Goal: Transaction & Acquisition: Book appointment/travel/reservation

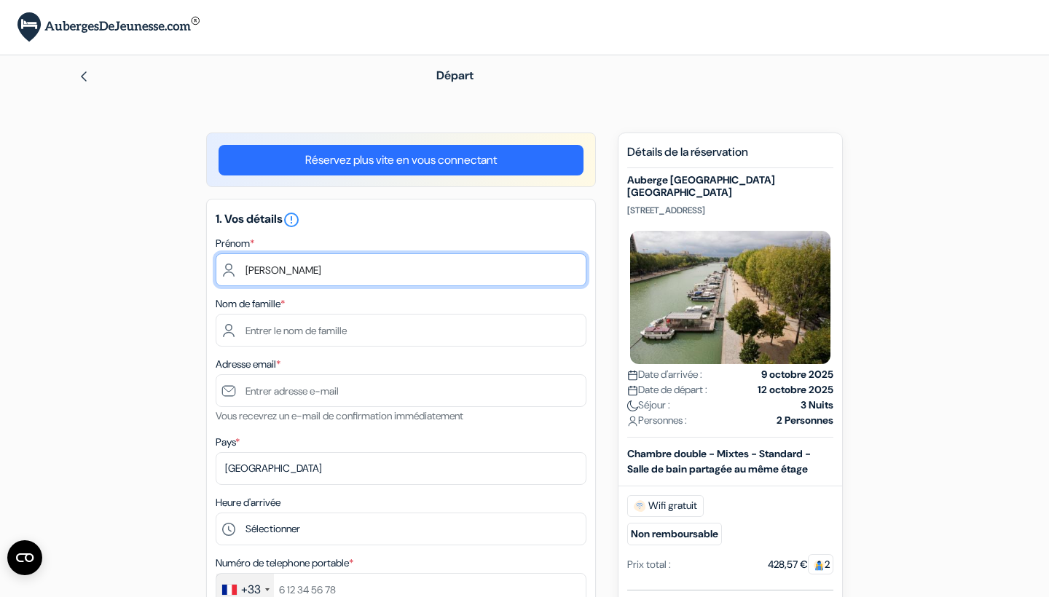
type input "[PERSON_NAME]"
type input "Soufflet"
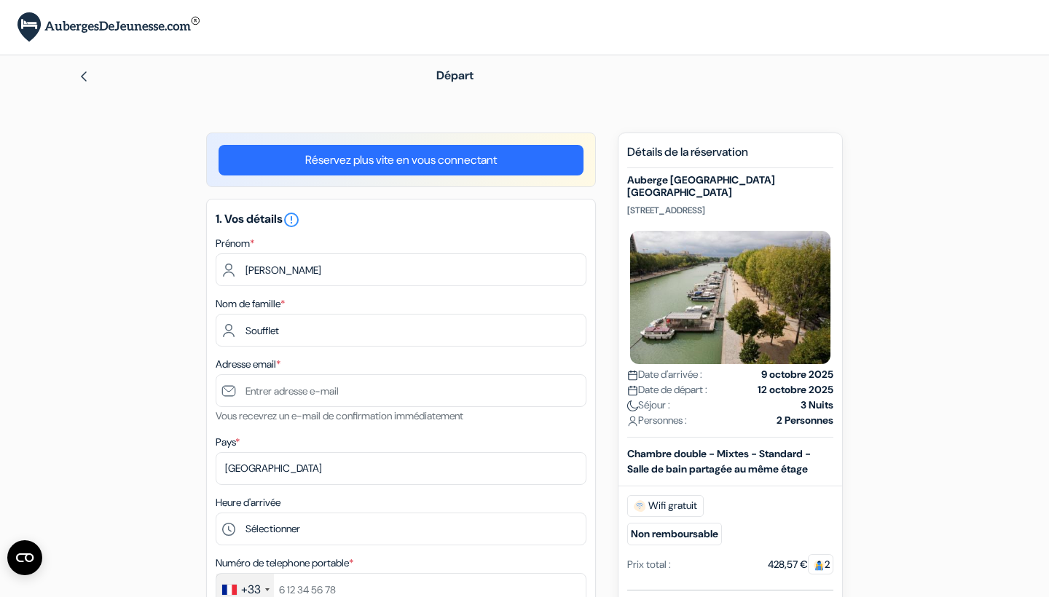
type input "[EMAIL_ADDRESS][PERSON_NAME][DOMAIN_NAME]"
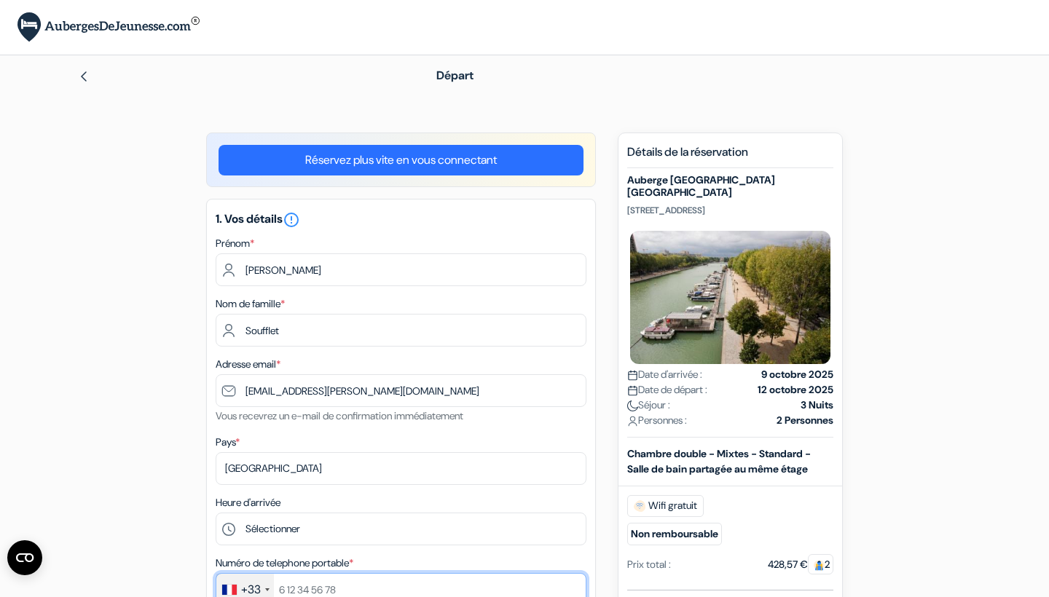
type input "0472480509"
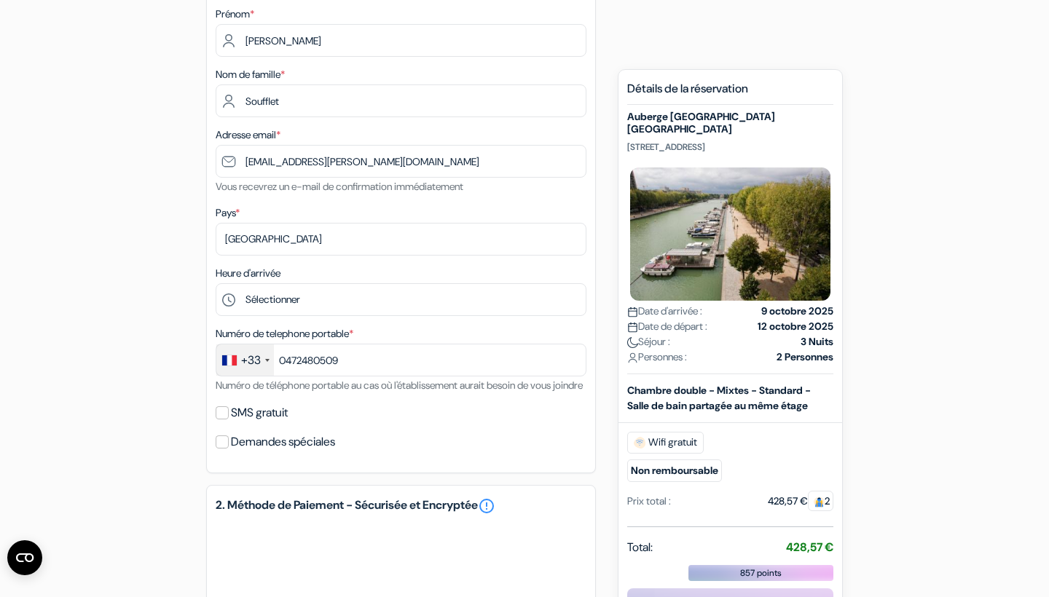
scroll to position [292, 0]
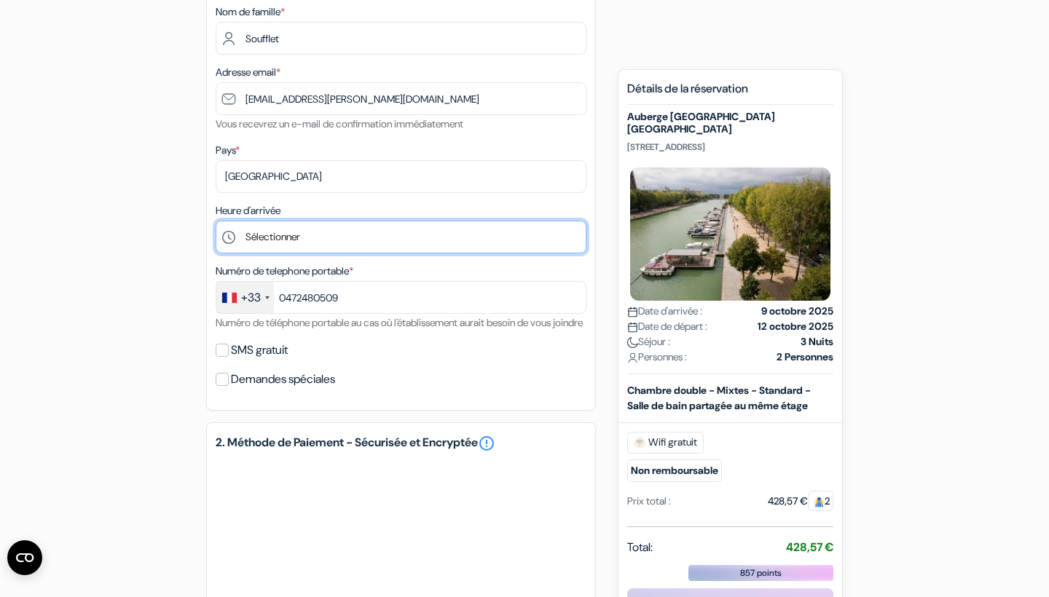
select select "17"
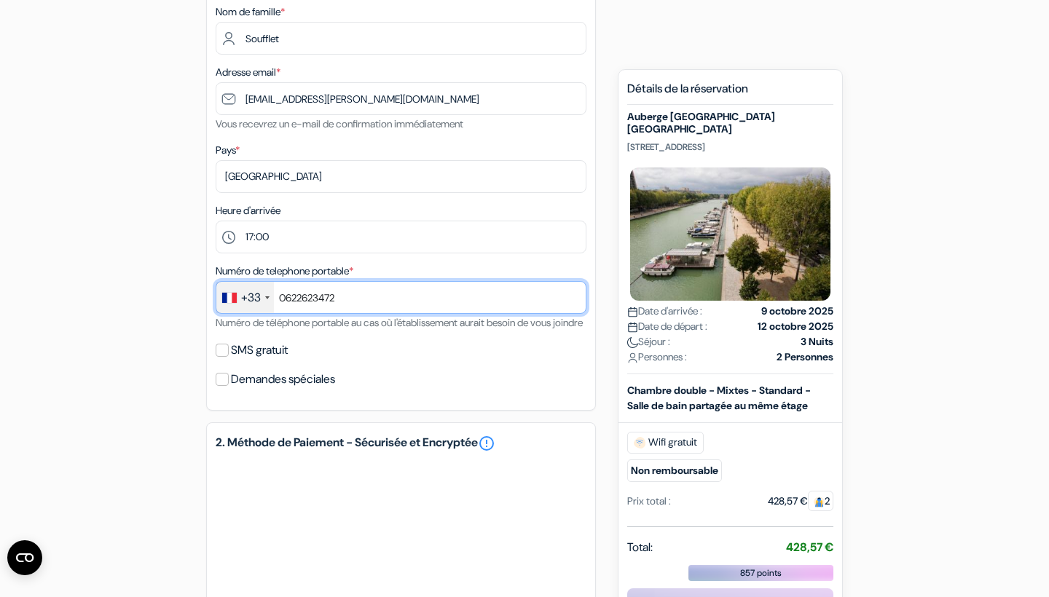
type input "0622623472"
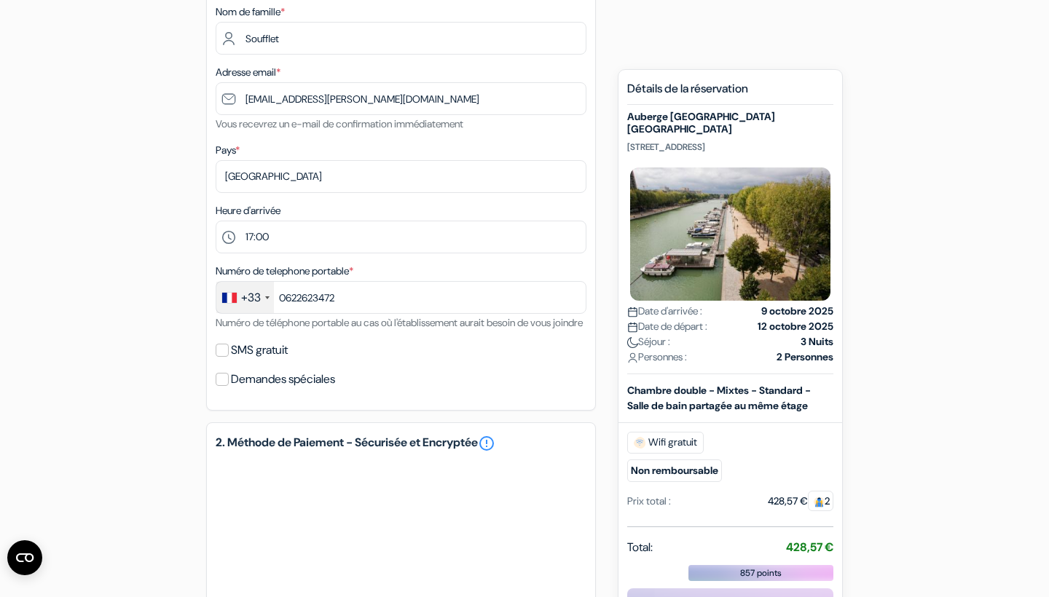
click at [223, 357] on input "SMS gratuit" at bounding box center [222, 350] width 13 height 13
checkbox input "true"
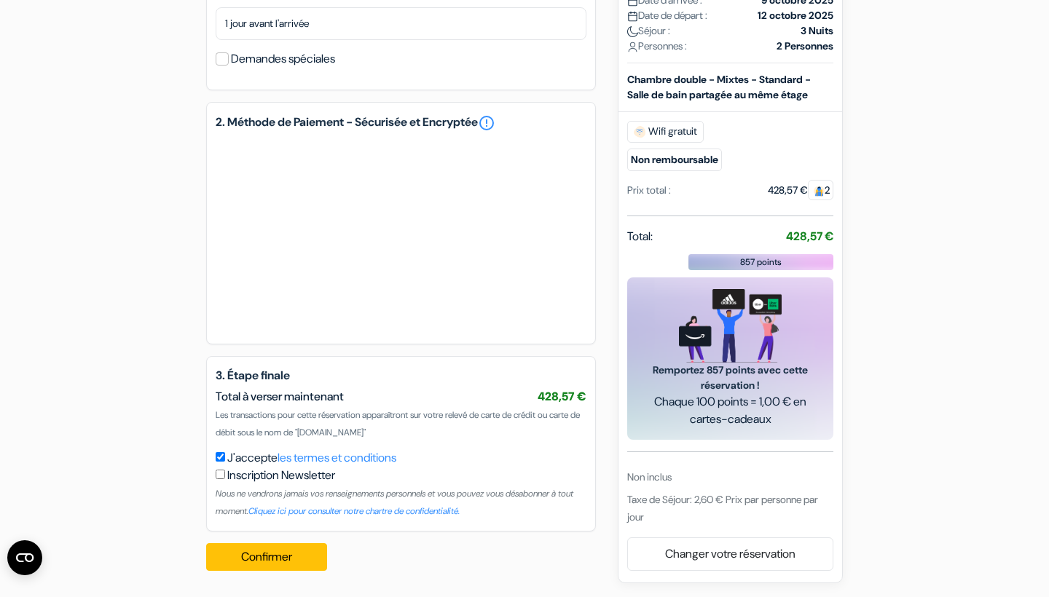
scroll to position [672, 0]
click at [272, 556] on button "Confirmer Loading..." at bounding box center [266, 557] width 121 height 28
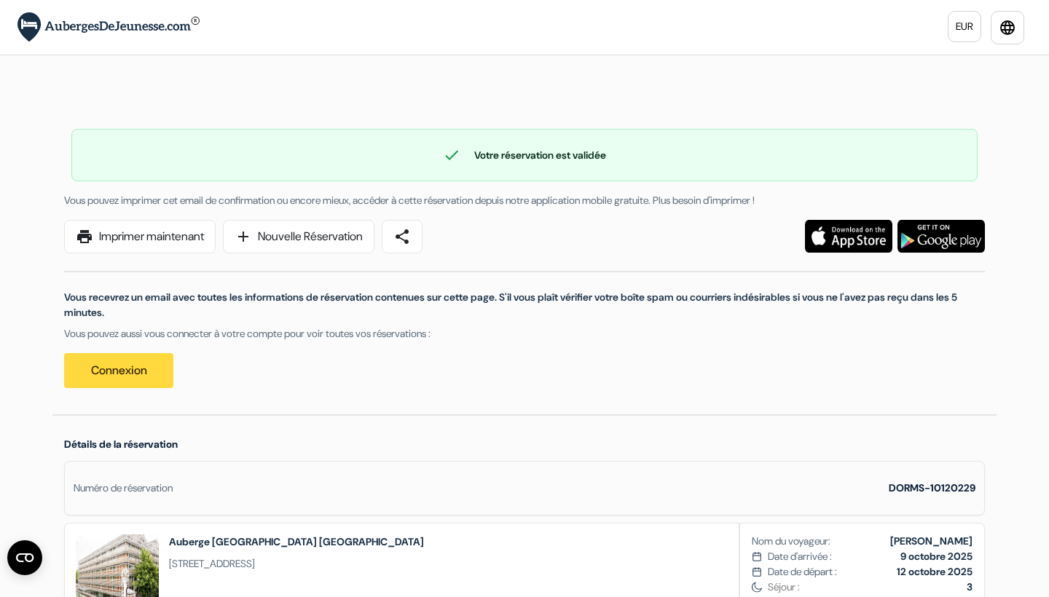
scroll to position [5, 0]
